Goal: Task Accomplishment & Management: Use online tool/utility

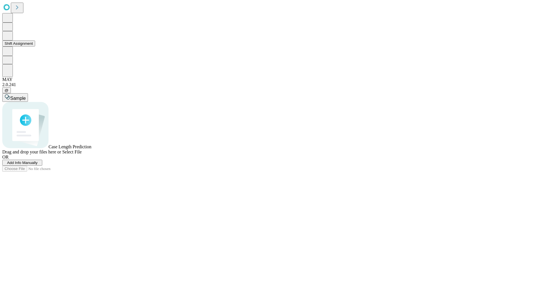
click at [35, 47] on button "Shift Assignment" at bounding box center [18, 44] width 33 height 6
